Goal: Task Accomplishment & Management: Manage account settings

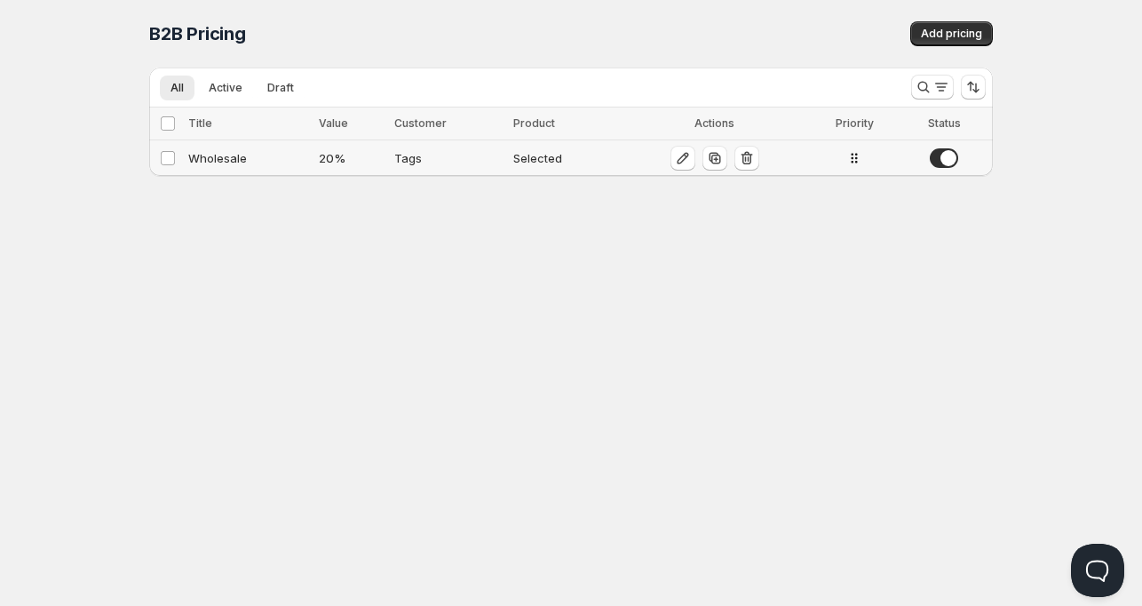
click at [227, 155] on div "Wholesale" at bounding box center [248, 158] width 120 height 18
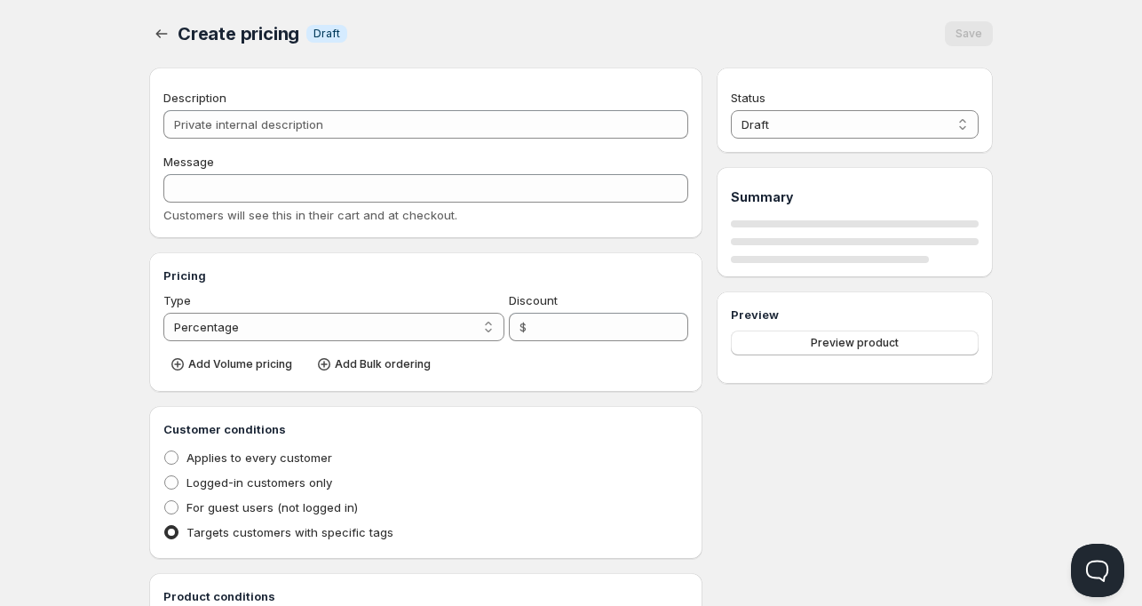
type input "Wholesale"
type input "WHOLESALE"
type input "20"
radio input "true"
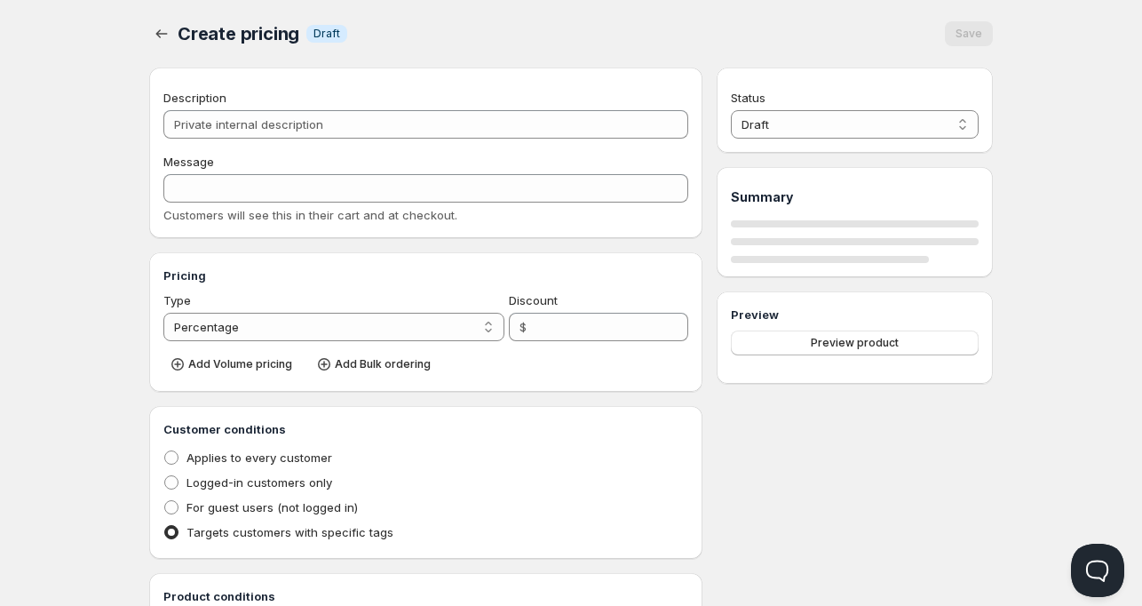
checkbox input "true"
select select "1"
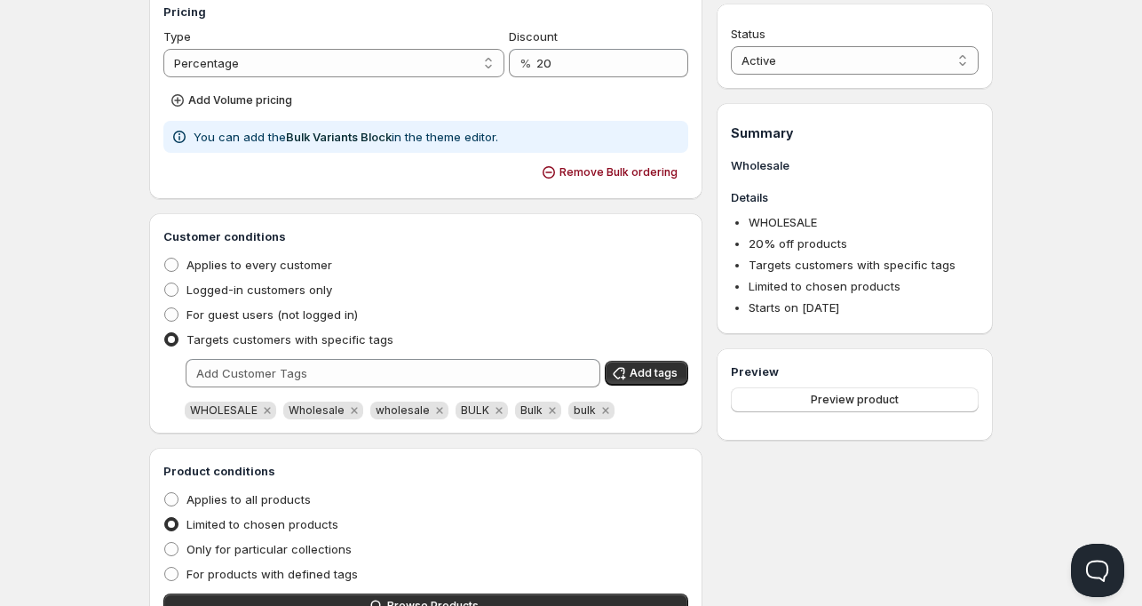
scroll to position [266, 0]
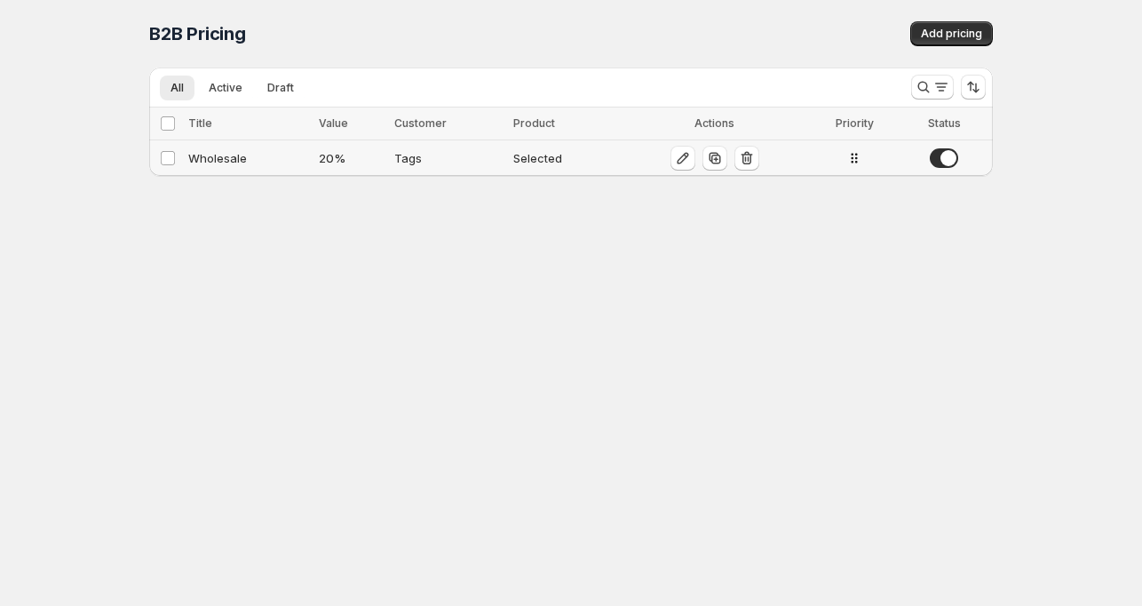
click at [226, 156] on div "Wholesale" at bounding box center [248, 158] width 120 height 18
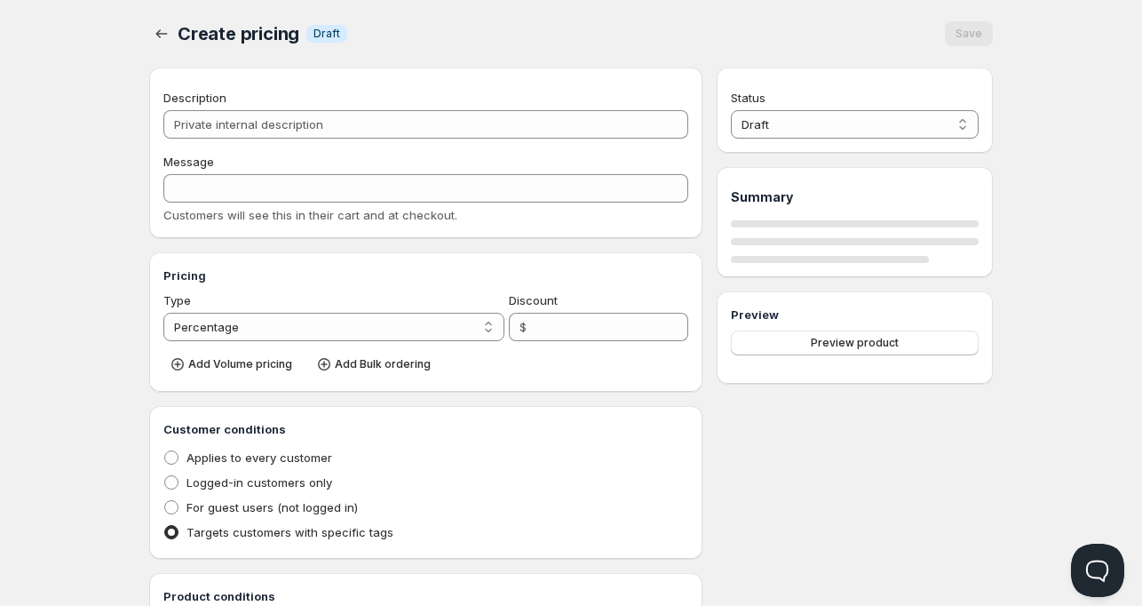
type input "Wholesale"
type input "WHOLESALE"
type input "20"
radio input "true"
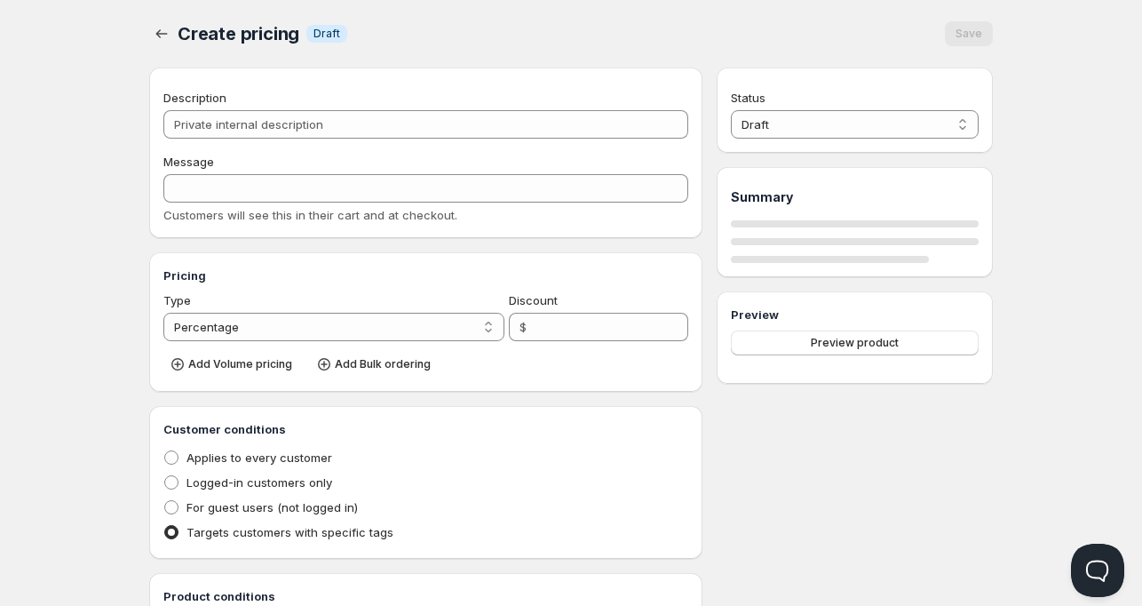
checkbox input "true"
select select "1"
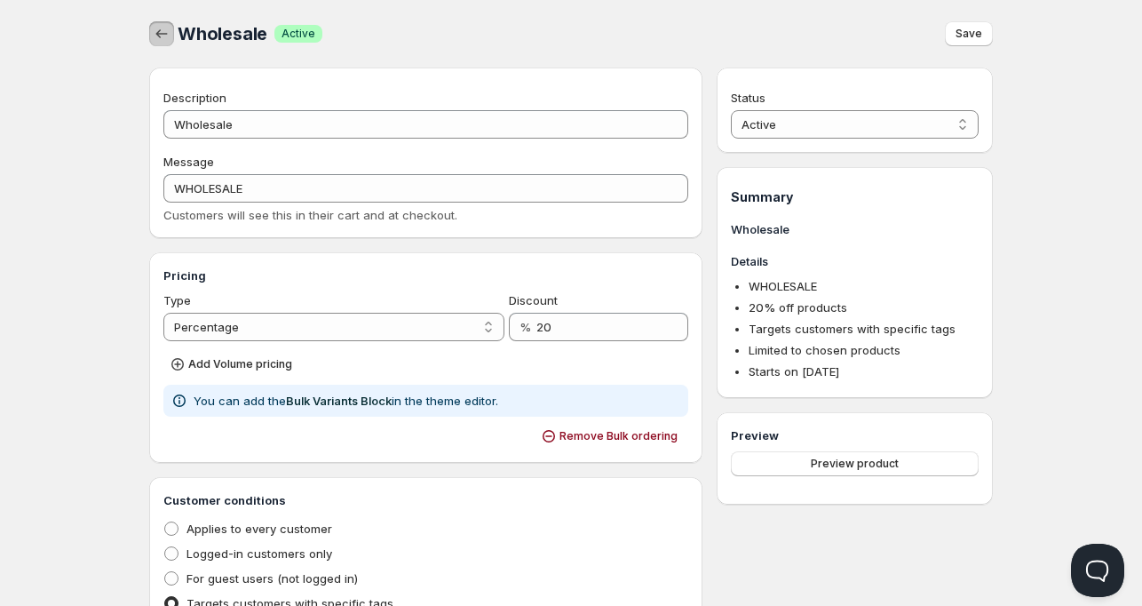
click at [163, 36] on icon "button" at bounding box center [162, 34] width 18 height 18
